Goal: Task Accomplishment & Management: Manage account settings

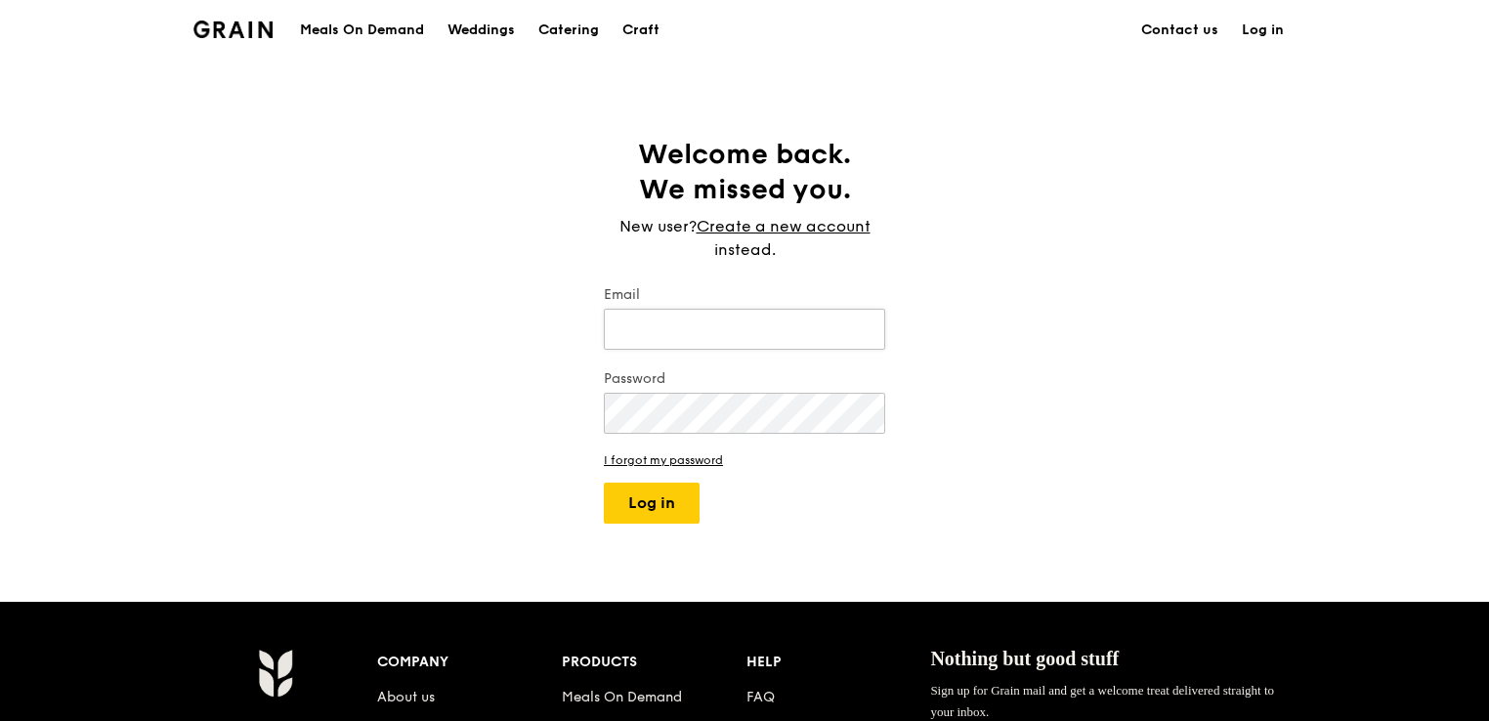
click at [728, 338] on input "Email" at bounding box center [744, 329] width 281 height 41
type input "[EMAIL_ADDRESS][DOMAIN_NAME]"
click at [651, 511] on button "Log in" at bounding box center [652, 503] width 96 height 41
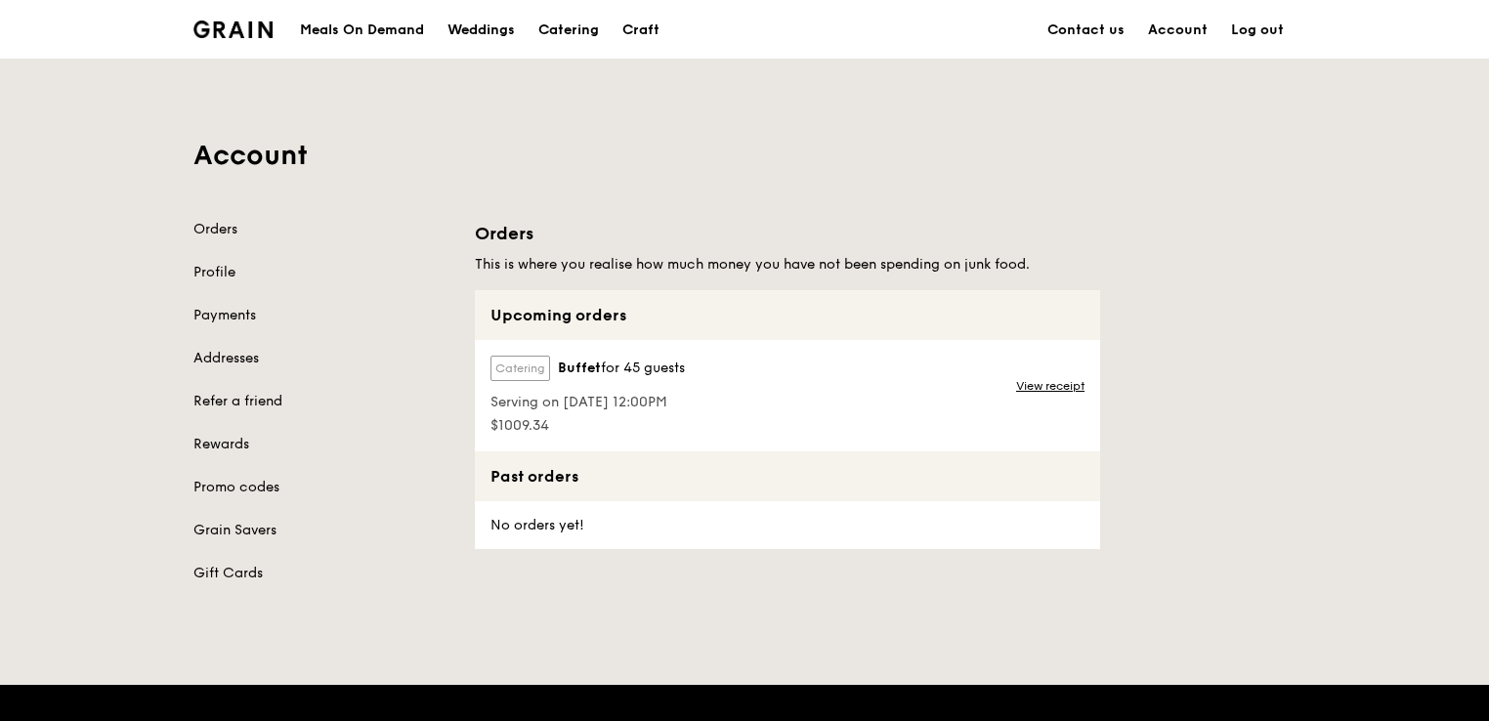
click at [672, 389] on div "Serving on [DATE] 12:00PM" at bounding box center [587, 400] width 194 height 23
click at [512, 358] on label "Catering" at bounding box center [520, 368] width 60 height 25
click at [546, 501] on div "No orders yet!" at bounding box center [535, 525] width 121 height 48
click at [753, 395] on div "Catering Buffet for 45 guests Serving on [DATE] 12:00PM $1009.34 View receipt" at bounding box center [787, 395] width 625 height 111
